Goal: Consume media (video, audio): Consume media (video, audio)

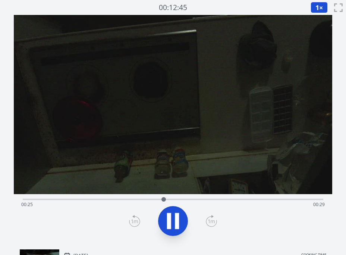
click at [126, 200] on div "Time elapsed: 00:25 Time remaining: 00:29" at bounding box center [173, 205] width 304 height 12
click at [229, 199] on div "Time elapsed: 00:53 Time remaining: 00:00" at bounding box center [173, 205] width 304 height 12
click at [149, 200] on div "Time elapsed: 00:36 Time remaining: 00:17" at bounding box center [173, 205] width 304 height 12
click at [162, 199] on div "Time elapsed: 00:22 Time remaining: 00:31" at bounding box center [173, 205] width 304 height 12
click at [182, 199] on div "Time elapsed: 00:24 Time remaining: 00:29" at bounding box center [173, 205] width 304 height 12
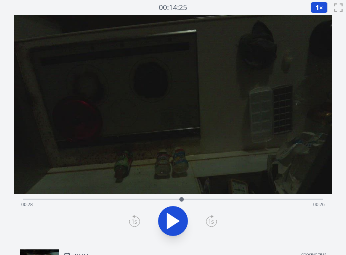
click at [194, 199] on div "Time elapsed: 00:28 Time remaining: 00:26" at bounding box center [173, 205] width 304 height 12
click at [214, 199] on div "Time elapsed: 00:30 Time remaining: 00:23" at bounding box center [173, 205] width 304 height 12
click at [210, 197] on div at bounding box center [213, 199] width 11 height 11
click at [177, 217] on icon at bounding box center [173, 220] width 21 height 21
click at [177, 217] on icon at bounding box center [177, 221] width 4 height 16
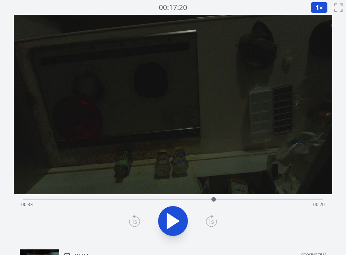
click at [146, 201] on div "Time elapsed: 00:33 Time remaining: 00:20" at bounding box center [173, 205] width 304 height 12
click at [104, 198] on div "Time elapsed: 00:21 Time remaining: 00:32" at bounding box center [173, 198] width 301 height 9
click at [123, 198] on div "Time elapsed: 00:14 Time remaining: 00:39" at bounding box center [173, 198] width 301 height 9
click at [177, 218] on icon at bounding box center [173, 220] width 21 height 21
click at [177, 218] on icon at bounding box center [177, 221] width 4 height 16
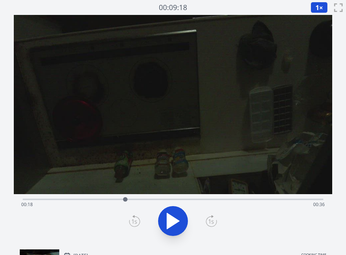
click at [177, 218] on icon at bounding box center [173, 220] width 21 height 21
click at [177, 218] on icon at bounding box center [177, 221] width 4 height 16
click at [177, 218] on icon at bounding box center [173, 220] width 21 height 21
click at [177, 218] on icon at bounding box center [177, 221] width 4 height 16
click at [172, 222] on icon at bounding box center [173, 221] width 12 height 16
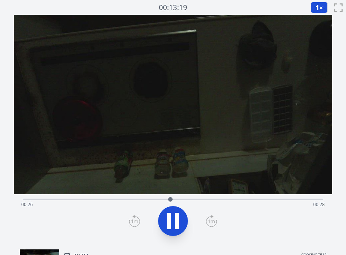
click at [203, 199] on div "Time elapsed: 00:26 Time remaining: 00:28" at bounding box center [173, 205] width 304 height 12
click at [230, 198] on div "Time elapsed: 00:32 Time remaining: 00:22" at bounding box center [173, 198] width 301 height 9
drag, startPoint x: 153, startPoint y: 216, endPoint x: 181, endPoint y: 208, distance: 28.9
click at [154, 216] on div at bounding box center [173, 221] width 310 height 36
click at [220, 197] on div "Time elapsed: 00:37 Time remaining: 00:16" at bounding box center [173, 198] width 301 height 9
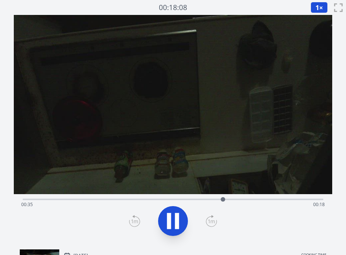
click at [208, 196] on div "Time elapsed: 00:35 Time remaining: 00:18" at bounding box center [173, 198] width 301 height 9
click at [176, 218] on icon at bounding box center [177, 221] width 4 height 16
click at [176, 218] on icon at bounding box center [173, 220] width 21 height 21
click at [176, 218] on icon at bounding box center [177, 221] width 4 height 16
click at [174, 218] on icon at bounding box center [173, 221] width 12 height 16
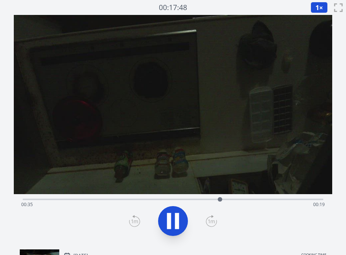
click at [174, 218] on icon at bounding box center [173, 220] width 21 height 21
click at [174, 218] on icon at bounding box center [173, 221] width 12 height 16
click at [174, 218] on icon at bounding box center [173, 220] width 21 height 21
click at [174, 218] on icon at bounding box center [173, 221] width 12 height 16
click at [174, 218] on icon at bounding box center [173, 220] width 21 height 21
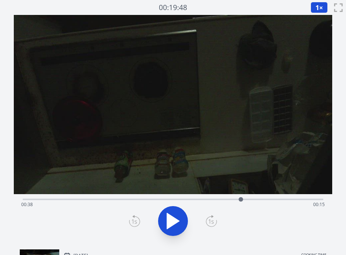
click at [174, 218] on icon at bounding box center [173, 221] width 12 height 16
click at [174, 218] on icon at bounding box center [173, 220] width 21 height 21
click at [174, 218] on icon at bounding box center [173, 221] width 12 height 16
click at [174, 218] on icon at bounding box center [173, 220] width 21 height 21
click at [174, 218] on icon at bounding box center [173, 221] width 12 height 16
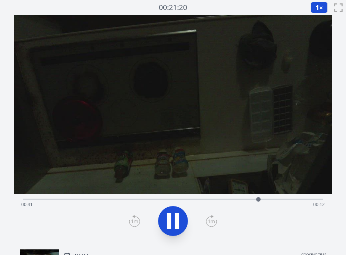
click at [174, 218] on icon at bounding box center [173, 220] width 21 height 21
click at [255, 199] on div at bounding box center [258, 199] width 11 height 11
click at [255, 199] on div at bounding box center [255, 199] width 4 height 4
click at [176, 216] on icon at bounding box center [173, 220] width 21 height 21
click at [176, 216] on icon at bounding box center [177, 221] width 4 height 16
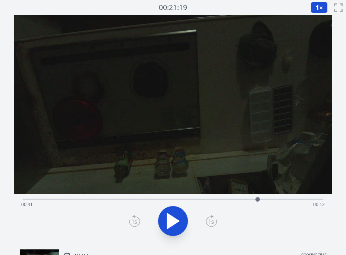
click at [220, 199] on div "Time elapsed: 00:41 Time remaining: 00:12" at bounding box center [173, 205] width 304 height 12
click at [165, 217] on icon at bounding box center [173, 220] width 21 height 21
click at [182, 220] on icon at bounding box center [173, 220] width 21 height 21
click at [201, 199] on div "Time elapsed: 00:00 Time remaining: 00:53" at bounding box center [173, 205] width 304 height 12
drag, startPoint x: 221, startPoint y: 200, endPoint x: 242, endPoint y: 200, distance: 21.3
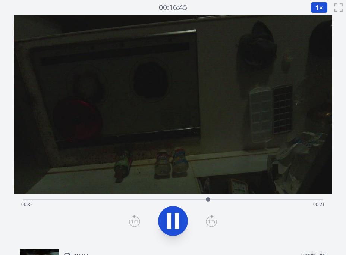
click at [230, 200] on div "Time elapsed: 00:32 Time remaining: 00:21" at bounding box center [173, 205] width 304 height 12
click at [173, 225] on icon at bounding box center [173, 220] width 21 height 21
click at [173, 225] on icon at bounding box center [173, 221] width 12 height 16
click at [173, 225] on icon at bounding box center [173, 220] width 21 height 21
click at [173, 225] on icon at bounding box center [173, 221] width 12 height 16
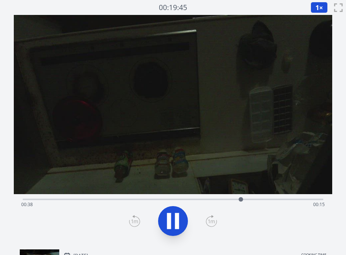
click at [173, 225] on icon at bounding box center [173, 220] width 21 height 21
click at [175, 220] on icon at bounding box center [173, 221] width 12 height 16
click at [175, 220] on icon at bounding box center [177, 221] width 4 height 16
click at [225, 200] on div "Time elapsed: 00:42 Time remaining: 00:12" at bounding box center [173, 205] width 304 height 12
click at [177, 219] on icon at bounding box center [173, 220] width 21 height 21
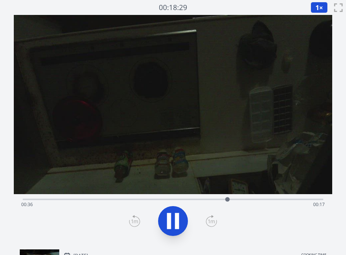
click at [177, 219] on icon at bounding box center [177, 221] width 4 height 16
click at [177, 219] on icon at bounding box center [173, 220] width 21 height 21
click at [177, 219] on icon at bounding box center [177, 221] width 4 height 16
click at [177, 219] on icon at bounding box center [173, 220] width 21 height 21
click at [177, 219] on icon at bounding box center [177, 221] width 4 height 16
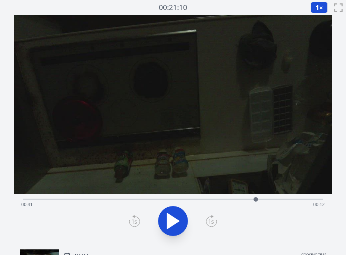
click at [222, 200] on div "Time elapsed: 00:41 Time remaining: 00:12" at bounding box center [173, 205] width 304 height 12
click at [194, 199] on div "Time elapsed: 00:35 Time remaining: 00:19" at bounding box center [173, 205] width 304 height 12
click at [214, 198] on div "Time elapsed: 00:30 Time remaining: 00:23" at bounding box center [173, 198] width 301 height 9
click at [205, 199] on div "Time elapsed: 00:34 Time remaining: 00:20" at bounding box center [173, 205] width 304 height 12
click at [181, 218] on icon at bounding box center [173, 220] width 21 height 21
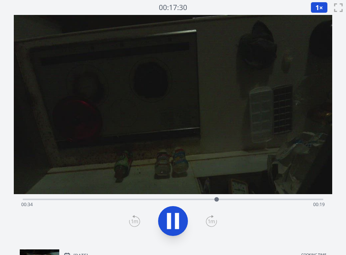
click at [173, 218] on icon at bounding box center [173, 220] width 21 height 21
click at [173, 218] on icon at bounding box center [173, 221] width 12 height 16
click at [173, 218] on icon at bounding box center [173, 220] width 21 height 21
click at [173, 218] on icon at bounding box center [173, 221] width 12 height 16
click at [173, 218] on icon at bounding box center [173, 220] width 21 height 21
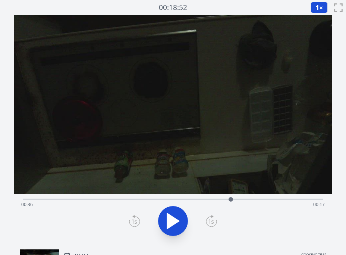
click at [173, 218] on icon at bounding box center [173, 221] width 12 height 16
click at [173, 218] on icon at bounding box center [173, 220] width 21 height 21
click at [173, 218] on icon at bounding box center [173, 221] width 12 height 16
click at [173, 218] on icon at bounding box center [173, 220] width 21 height 21
click at [173, 218] on icon at bounding box center [173, 221] width 12 height 16
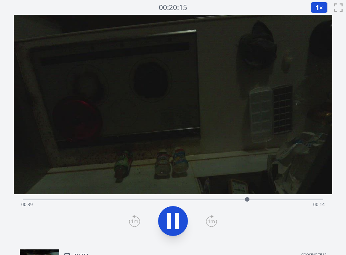
click at [173, 218] on icon at bounding box center [173, 220] width 21 height 21
click at [173, 218] on icon at bounding box center [173, 221] width 12 height 16
click at [173, 218] on icon at bounding box center [173, 220] width 21 height 21
click at [173, 218] on icon at bounding box center [173, 221] width 12 height 16
click at [173, 218] on icon at bounding box center [173, 220] width 21 height 21
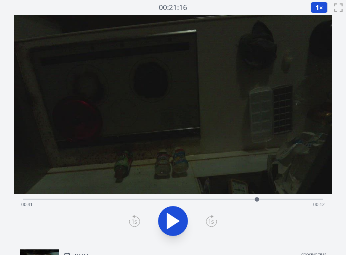
click at [230, 201] on div "Time elapsed: 00:41 Time remaining: 00:12" at bounding box center [173, 205] width 304 height 12
click at [175, 216] on icon at bounding box center [173, 220] width 21 height 21
click at [175, 216] on icon at bounding box center [177, 221] width 4 height 16
click at [226, 200] on div "Time elapsed: 00:39 Time remaining: 00:15" at bounding box center [173, 205] width 304 height 12
click at [175, 211] on icon at bounding box center [173, 220] width 21 height 21
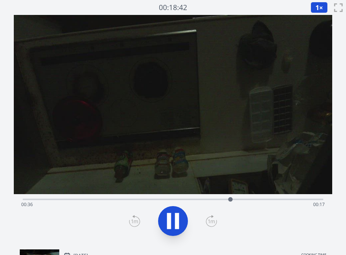
click at [175, 211] on icon at bounding box center [173, 220] width 21 height 21
click at [259, 201] on div "Time elapsed: 00:37 Time remaining: 00:16" at bounding box center [173, 205] width 304 height 12
click at [285, 199] on div "Time elapsed: 00:42 Time remaining: 00:12" at bounding box center [173, 205] width 304 height 12
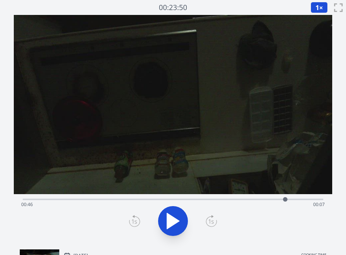
click at [232, 199] on div "Time elapsed: 00:46 Time remaining: 00:07" at bounding box center [173, 205] width 304 height 12
click at [250, 199] on div "Time elapsed: 00:37 Time remaining: 00:17" at bounding box center [173, 205] width 304 height 12
click at [178, 215] on icon at bounding box center [173, 220] width 21 height 21
click at [178, 215] on icon at bounding box center [177, 221] width 4 height 16
click at [214, 199] on div "Time elapsed: 00:41 Time remaining: 00:12" at bounding box center [173, 205] width 304 height 12
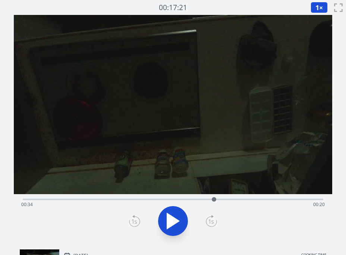
click at [175, 218] on icon at bounding box center [173, 220] width 21 height 21
click at [175, 218] on icon at bounding box center [177, 221] width 4 height 16
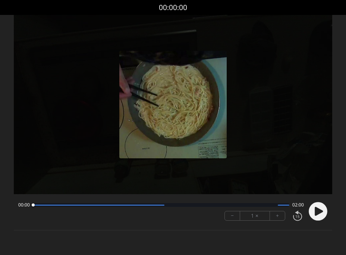
click at [317, 209] on icon at bounding box center [319, 211] width 8 height 9
click at [278, 215] on button "+" at bounding box center [277, 215] width 15 height 9
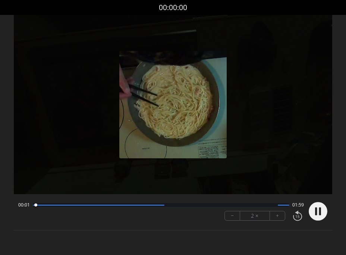
click at [278, 215] on button "+" at bounding box center [277, 215] width 15 height 9
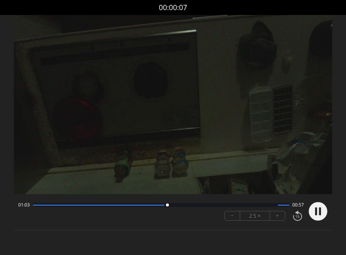
click at [322, 212] on circle at bounding box center [318, 211] width 19 height 19
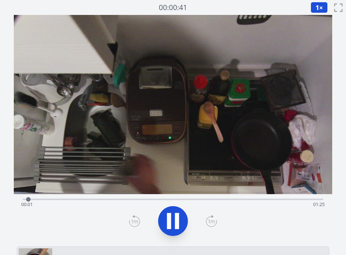
click at [77, 198] on div "Time elapsed: 00:01 Time remaining: 01:25" at bounding box center [173, 198] width 301 height 9
click at [78, 198] on div "Time elapsed: 00:20 Time remaining: 01:06" at bounding box center [173, 198] width 301 height 9
drag, startPoint x: 319, startPoint y: 4, endPoint x: 318, endPoint y: 10, distance: 6.1
click at [319, 4] on span "1" at bounding box center [318, 7] width 4 height 9
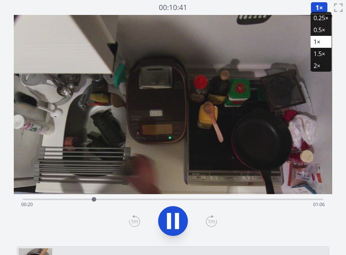
click at [319, 19] on li "0.25×" at bounding box center [321, 18] width 21 height 12
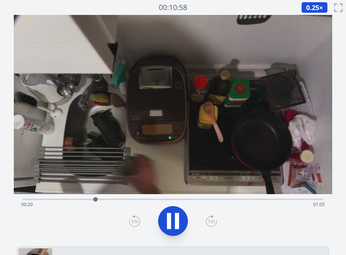
click at [80, 201] on div "Time elapsed: 00:20 Time remaining: 01:05" at bounding box center [173, 205] width 304 height 12
click at [310, 3] on span "0.25" at bounding box center [312, 7] width 13 height 9
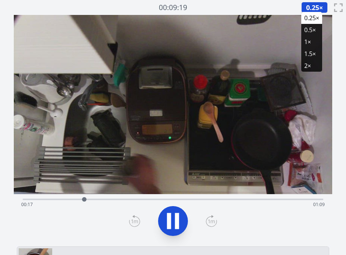
click at [314, 44] on li "1×" at bounding box center [311, 42] width 21 height 12
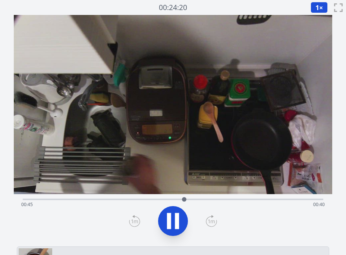
click at [319, 6] on span "1" at bounding box center [318, 7] width 4 height 9
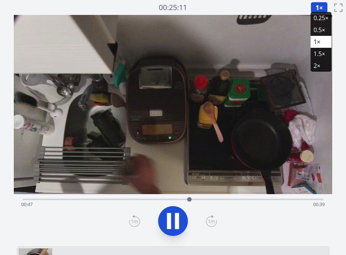
click at [323, 66] on li "2×" at bounding box center [321, 66] width 21 height 12
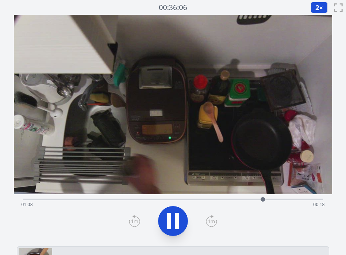
click at [165, 217] on icon at bounding box center [173, 220] width 21 height 21
click at [167, 223] on icon at bounding box center [173, 221] width 12 height 16
drag, startPoint x: 143, startPoint y: 203, endPoint x: 127, endPoint y: 201, distance: 16.5
click at [135, 203] on div "Time elapsed: 01:20 Time remaining: 00:05" at bounding box center [173, 205] width 304 height 12
click at [98, 199] on div "Time elapsed: 00:32 Time remaining: 00:53" at bounding box center [173, 205] width 304 height 12
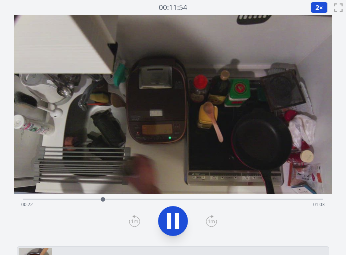
click at [173, 216] on icon at bounding box center [173, 220] width 21 height 21
click at [175, 221] on icon at bounding box center [173, 221] width 12 height 16
click at [185, 215] on button at bounding box center [173, 221] width 30 height 30
click at [175, 219] on icon at bounding box center [177, 221] width 4 height 16
click at [104, 200] on div "Time elapsed: 00:46 Time remaining: 00:40" at bounding box center [173, 205] width 304 height 12
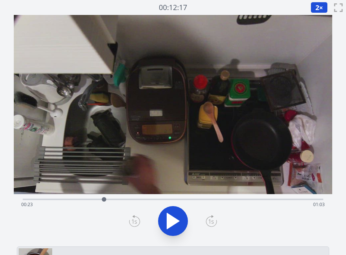
click at [87, 198] on div "Time elapsed: 00:23 Time remaining: 01:03" at bounding box center [173, 198] width 301 height 9
click at [176, 217] on icon at bounding box center [173, 220] width 21 height 21
click at [176, 217] on icon at bounding box center [177, 221] width 4 height 16
click at [176, 217] on icon at bounding box center [173, 220] width 21 height 21
click at [176, 217] on icon at bounding box center [177, 221] width 4 height 16
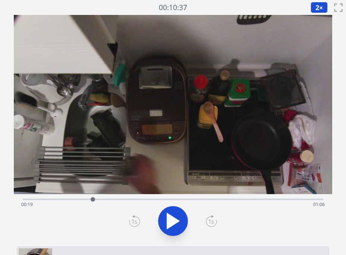
click at [176, 217] on icon at bounding box center [173, 220] width 21 height 21
click at [176, 217] on icon at bounding box center [177, 221] width 4 height 16
click at [176, 217] on icon at bounding box center [173, 220] width 21 height 21
click at [176, 217] on icon at bounding box center [177, 221] width 4 height 16
click at [178, 221] on icon at bounding box center [173, 221] width 12 height 16
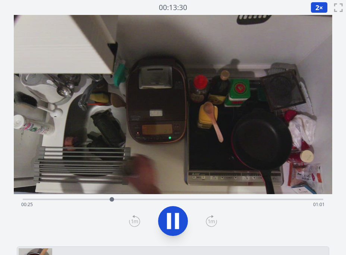
click at [178, 221] on icon at bounding box center [177, 221] width 4 height 16
click at [175, 222] on icon at bounding box center [173, 221] width 12 height 16
click at [174, 221] on icon at bounding box center [173, 220] width 21 height 21
click at [105, 200] on div "Time elapsed: 00:27 Time remaining: 00:58" at bounding box center [173, 205] width 304 height 12
click at [142, 200] on div "Time elapsed: 00:23 Time remaining: 01:03" at bounding box center [173, 205] width 304 height 12
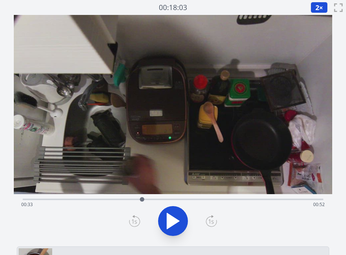
click at [151, 199] on div "Time elapsed: 00:33 Time remaining: 00:52" at bounding box center [173, 205] width 304 height 12
click at [144, 199] on div "Time elapsed: 00:36 Time remaining: 00:49" at bounding box center [173, 205] width 304 height 12
click at [171, 200] on div "Time elapsed: 00:34 Time remaining: 00:52" at bounding box center [173, 205] width 304 height 12
click at [164, 200] on div "Time elapsed: 00:42 Time remaining: 00:44" at bounding box center [173, 205] width 304 height 12
click at [156, 199] on div "Time elapsed: 00:40 Time remaining: 00:46" at bounding box center [173, 205] width 304 height 12
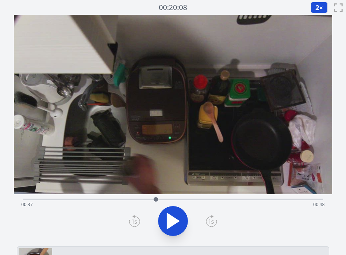
click at [153, 199] on div at bounding box center [155, 199] width 11 height 11
click at [149, 198] on div at bounding box center [152, 199] width 11 height 11
click at [147, 198] on div at bounding box center [149, 199] width 4 height 4
click at [199, 201] on div "Time elapsed: 00:35 Time remaining: 00:51" at bounding box center [173, 205] width 304 height 12
click at [220, 197] on div "Time elapsed: 00:50 Time remaining: 00:36" at bounding box center [173, 198] width 301 height 9
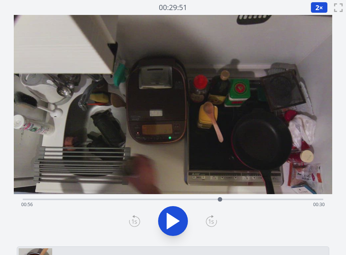
click at [247, 152] on video at bounding box center [173, 104] width 319 height 179
click at [82, 202] on div "Time elapsed: 00:56 Time remaining: 00:30" at bounding box center [173, 205] width 304 height 12
click at [115, 199] on div "Time elapsed: 00:16 Time remaining: 01:09" at bounding box center [173, 205] width 304 height 12
click at [100, 199] on div "Time elapsed: 00:26 Time remaining: 01:00" at bounding box center [173, 205] width 304 height 12
click at [129, 194] on div "Time elapsed: 00:21 Time remaining: 01:04" at bounding box center [173, 198] width 301 height 9
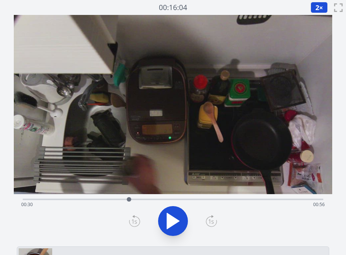
click at [143, 196] on div "Time elapsed: 00:30 Time remaining: 00:56" at bounding box center [173, 198] width 301 height 9
click at [155, 196] on div "Time elapsed: 00:34 Time remaining: 00:52" at bounding box center [173, 198] width 301 height 9
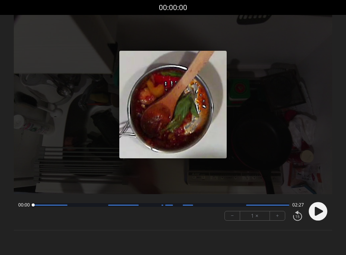
click at [315, 209] on icon at bounding box center [318, 210] width 19 height 19
click at [275, 215] on button "+" at bounding box center [277, 215] width 15 height 9
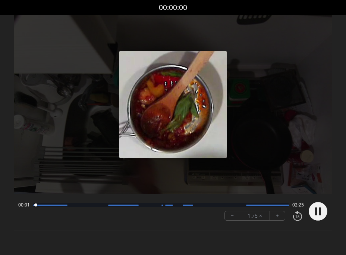
click at [275, 215] on button "+" at bounding box center [277, 215] width 15 height 9
